Goal: Find specific page/section: Find specific page/section

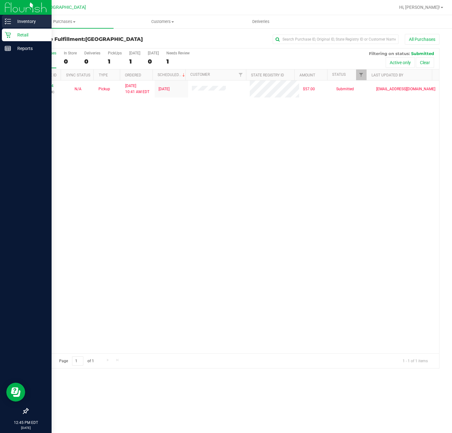
click at [39, 15] on div "Inventory" at bounding box center [27, 21] width 50 height 13
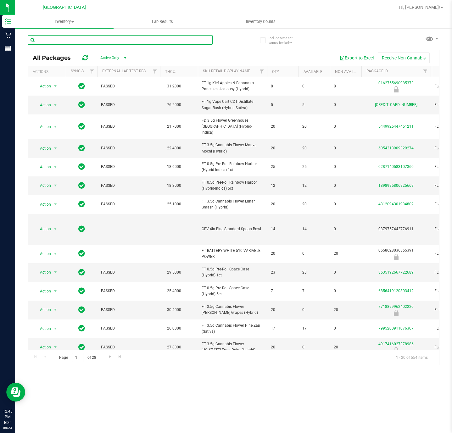
click at [145, 40] on input "text" at bounding box center [120, 39] width 185 height 9
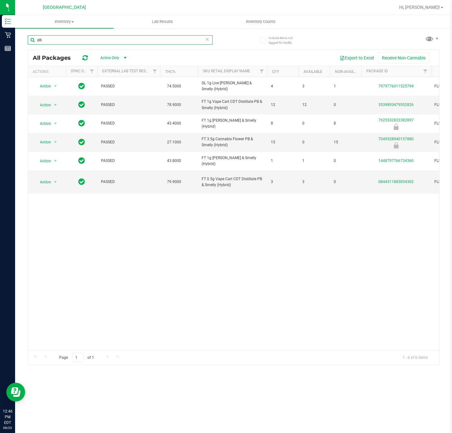
type input "p"
